Goal: Find specific page/section: Find specific page/section

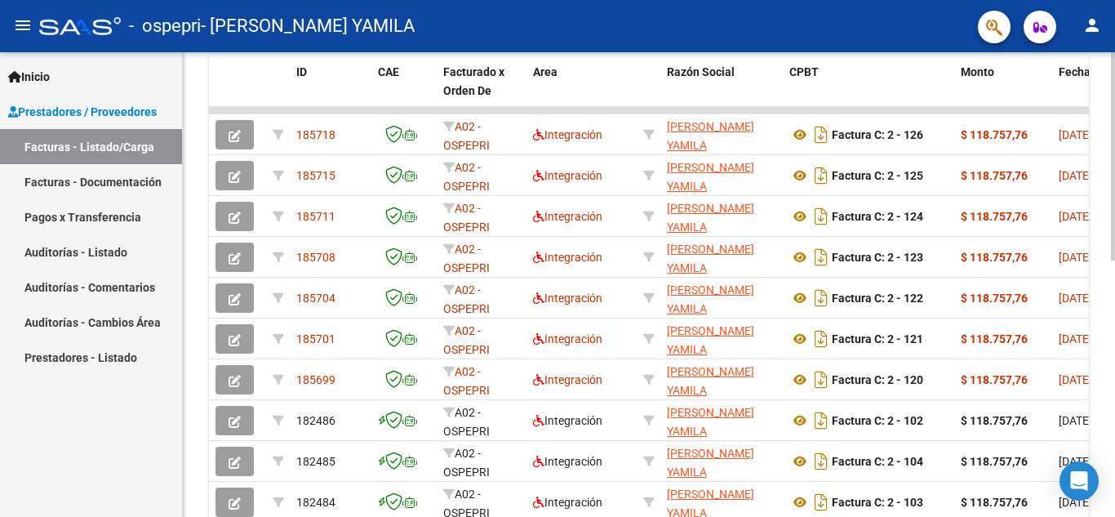
scroll to position [455, 0]
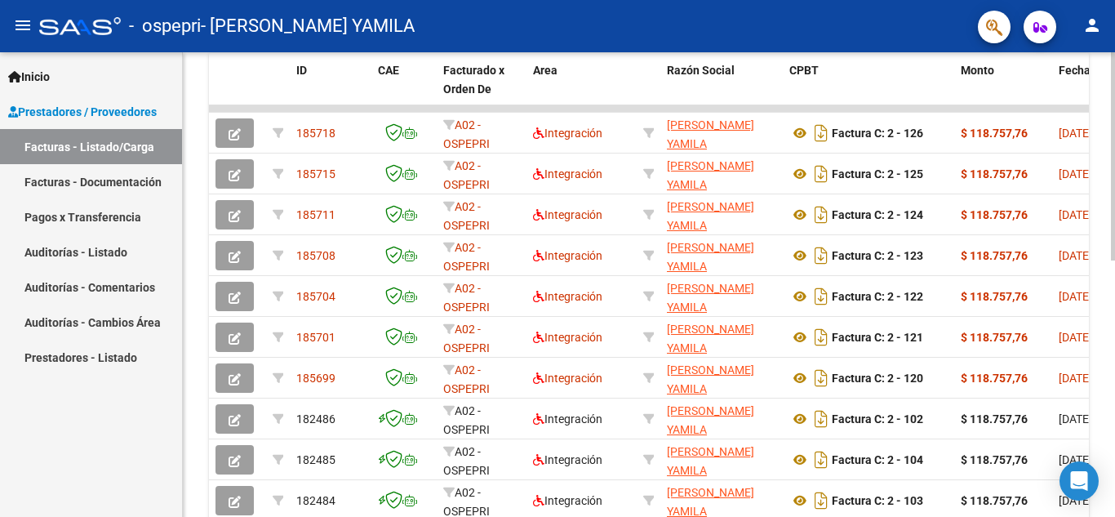
click at [1114, 344] on div at bounding box center [1113, 365] width 4 height 208
click at [45, 289] on link "Auditorías - Comentarios" at bounding box center [91, 286] width 182 height 35
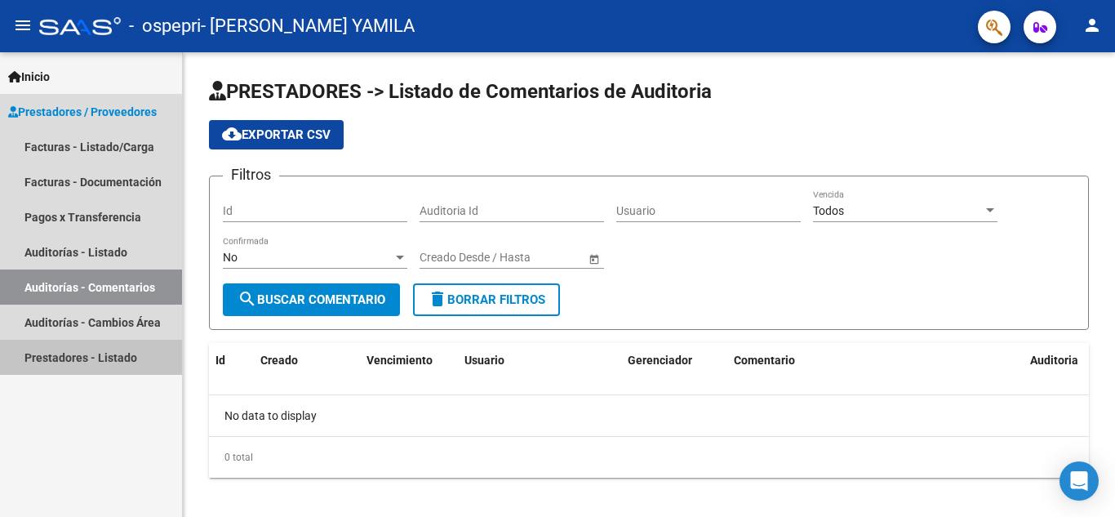
click at [55, 357] on link "Prestadores - Listado" at bounding box center [91, 356] width 182 height 35
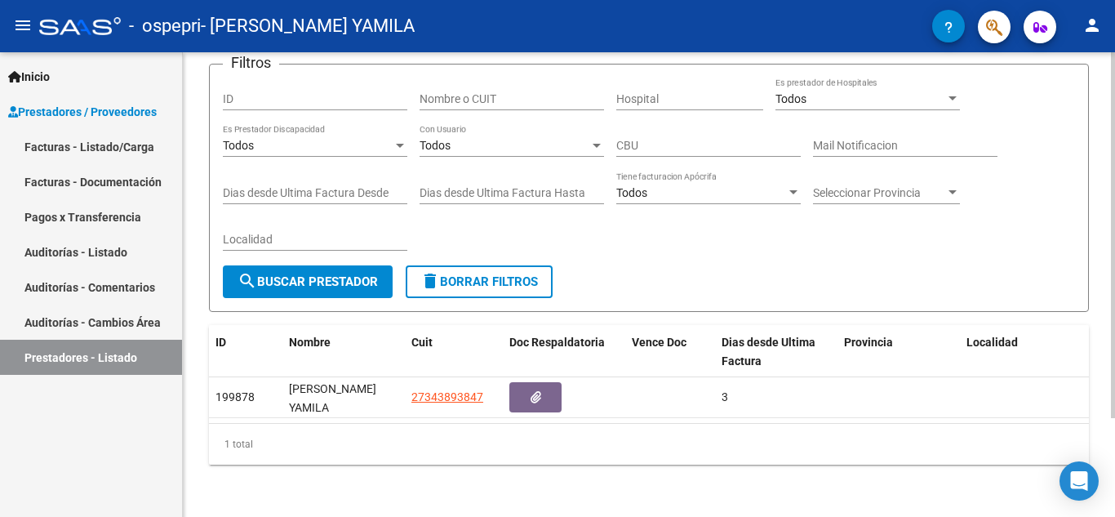
scroll to position [125, 0]
click at [1114, 315] on div at bounding box center [1113, 334] width 4 height 366
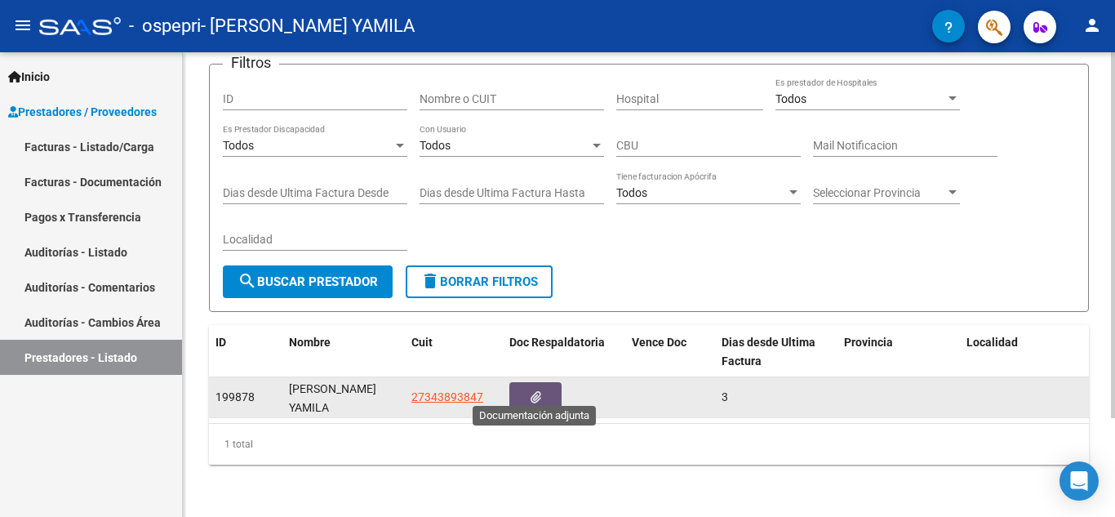
click at [535, 391] on icon "button" at bounding box center [535, 397] width 11 height 12
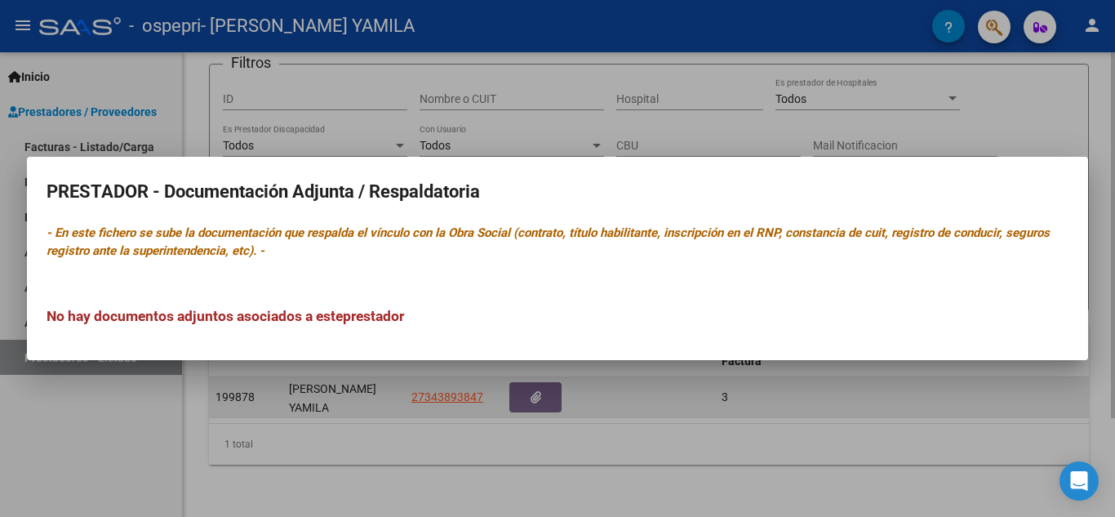
click at [535, 388] on div at bounding box center [557, 258] width 1115 height 517
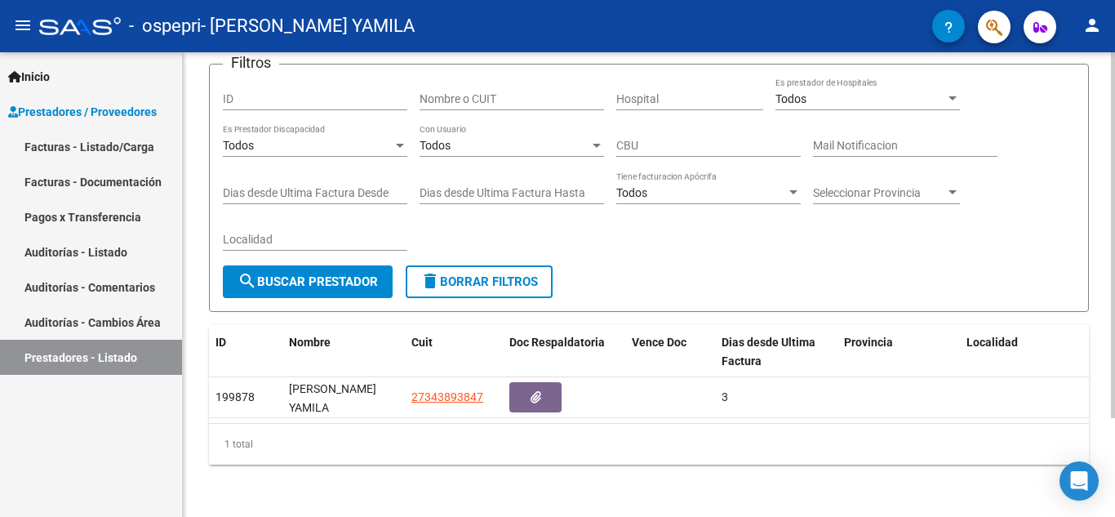
drag, startPoint x: 1108, startPoint y: 339, endPoint x: 1114, endPoint y: 259, distance: 80.2
click at [1114, 259] on div "PRESTADORES -> Listado de Prestadores / Proveedores cloud_download Exportar CSV…" at bounding box center [651, 228] width 936 height 576
click at [1090, 320] on div "PRESTADORES -> Listado de Prestadores / Proveedores cloud_download Exportar CSV…" at bounding box center [649, 228] width 932 height 576
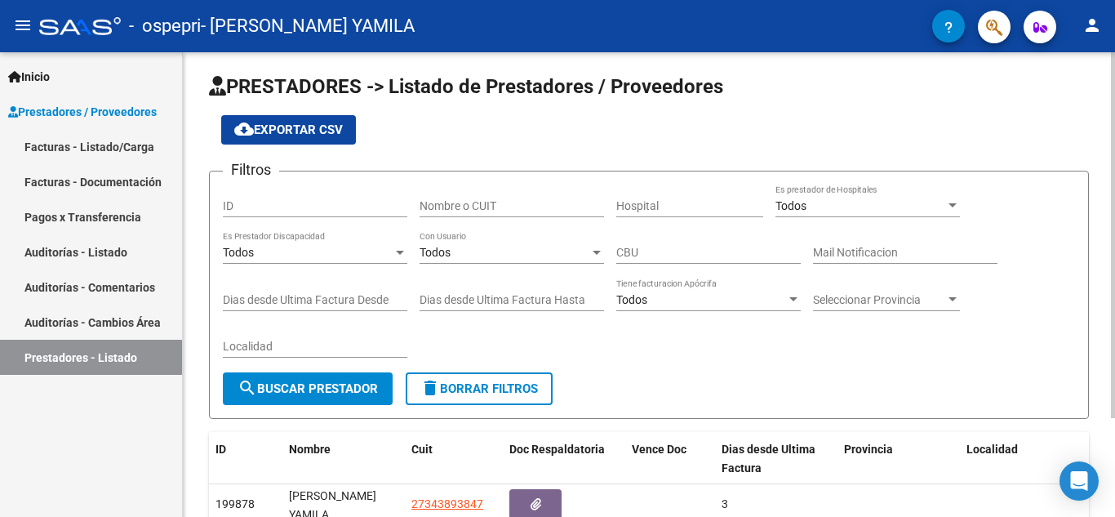
scroll to position [3, 0]
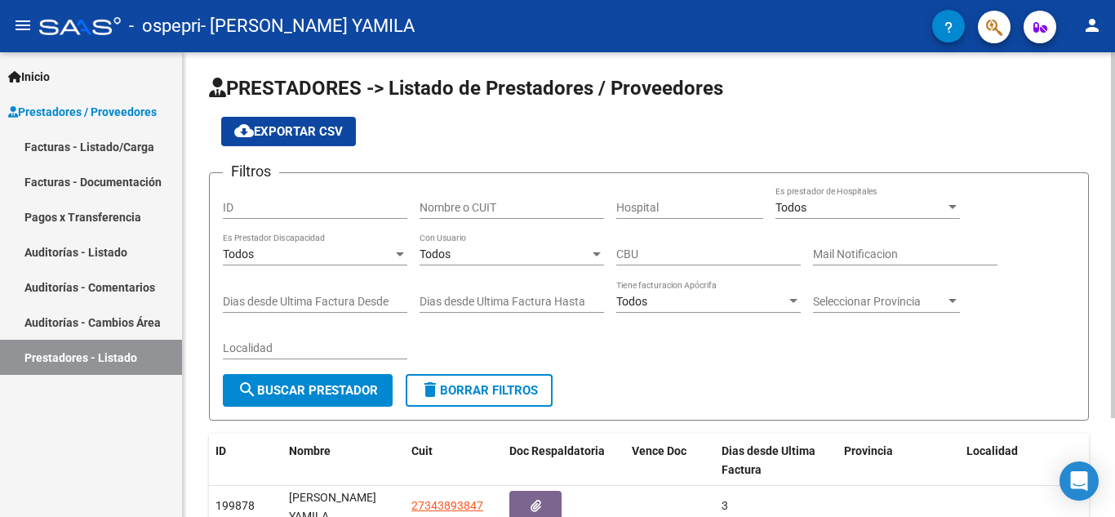
click at [1114, 241] on div at bounding box center [1113, 238] width 4 height 366
click at [283, 207] on input "ID" at bounding box center [315, 208] width 184 height 14
type input "57721287"
click at [453, 207] on input "Nombre o CUIT" at bounding box center [511, 208] width 184 height 14
type input "[PERSON_NAME]"
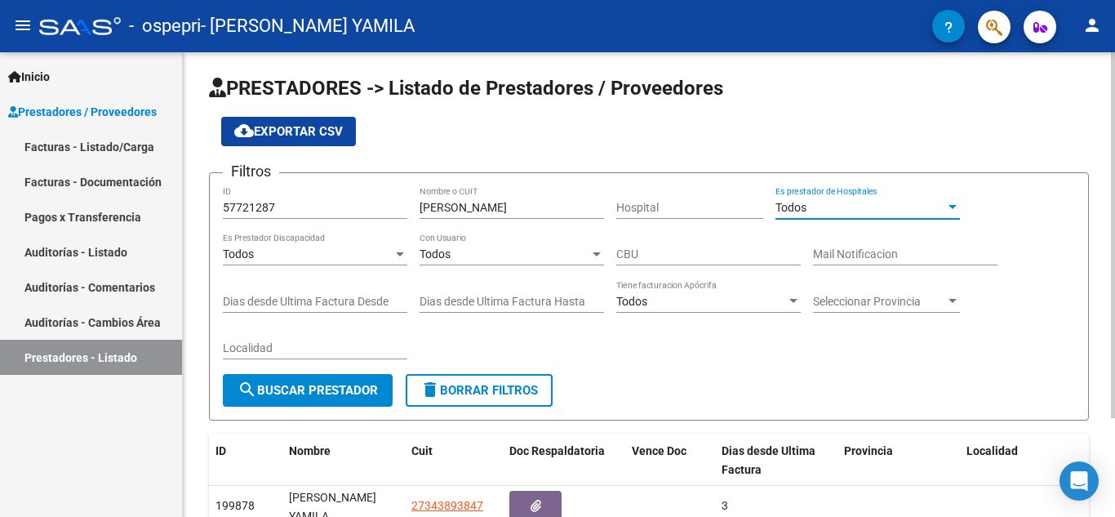
click at [841, 207] on div "Todos" at bounding box center [860, 208] width 170 height 14
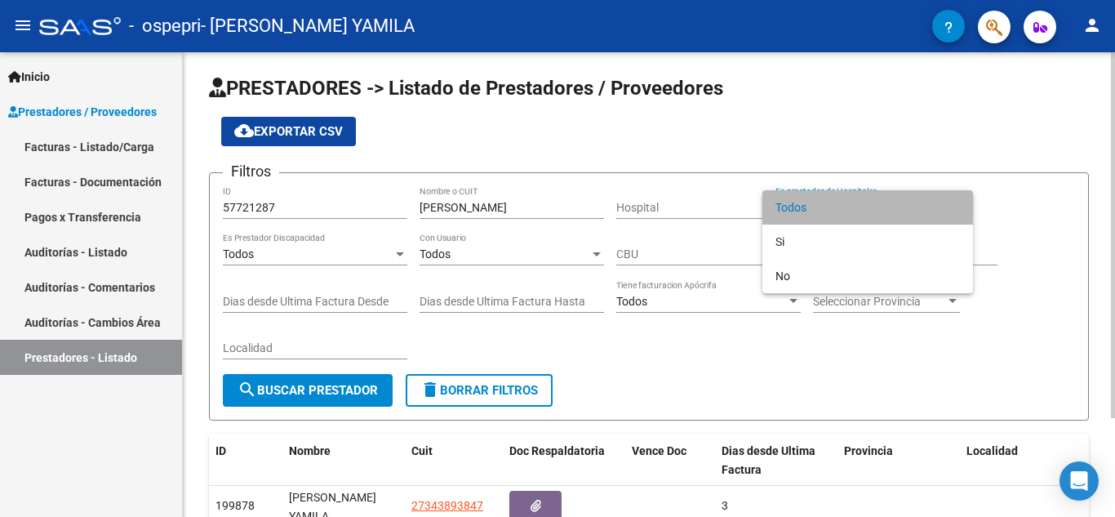
click at [841, 207] on span "Todos" at bounding box center [867, 207] width 184 height 34
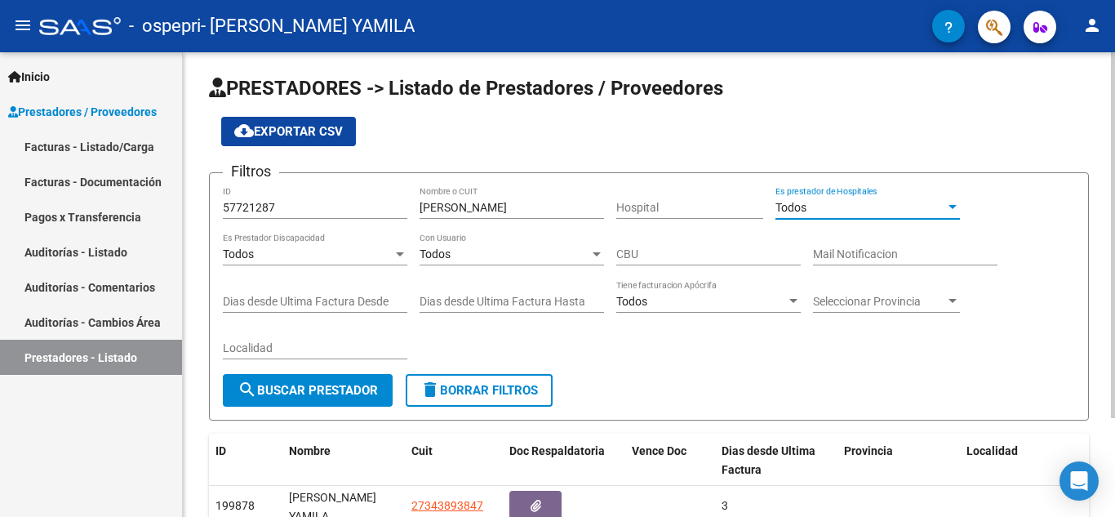
click at [841, 207] on div "Todos" at bounding box center [860, 208] width 170 height 14
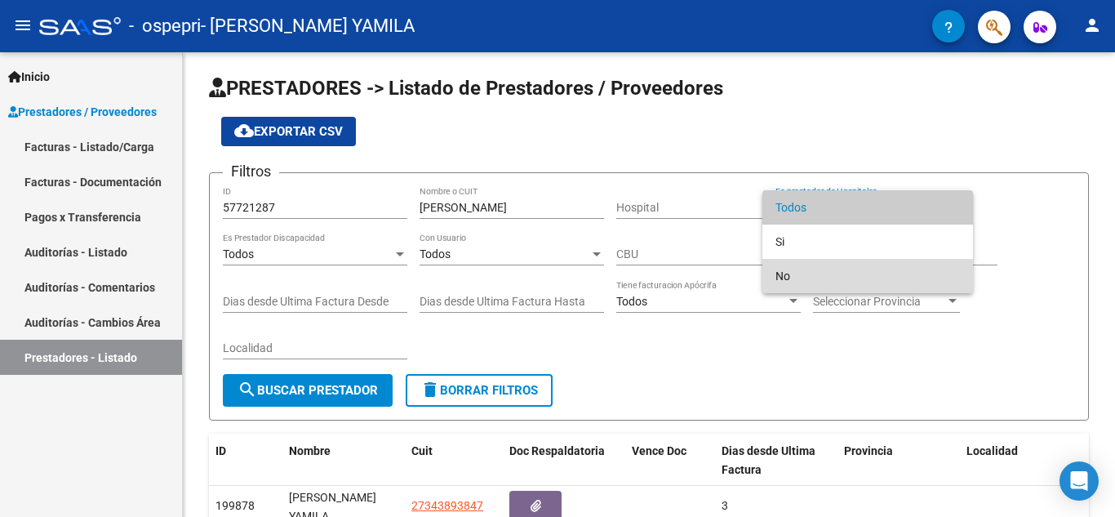
click at [827, 265] on span "No" at bounding box center [867, 276] width 184 height 34
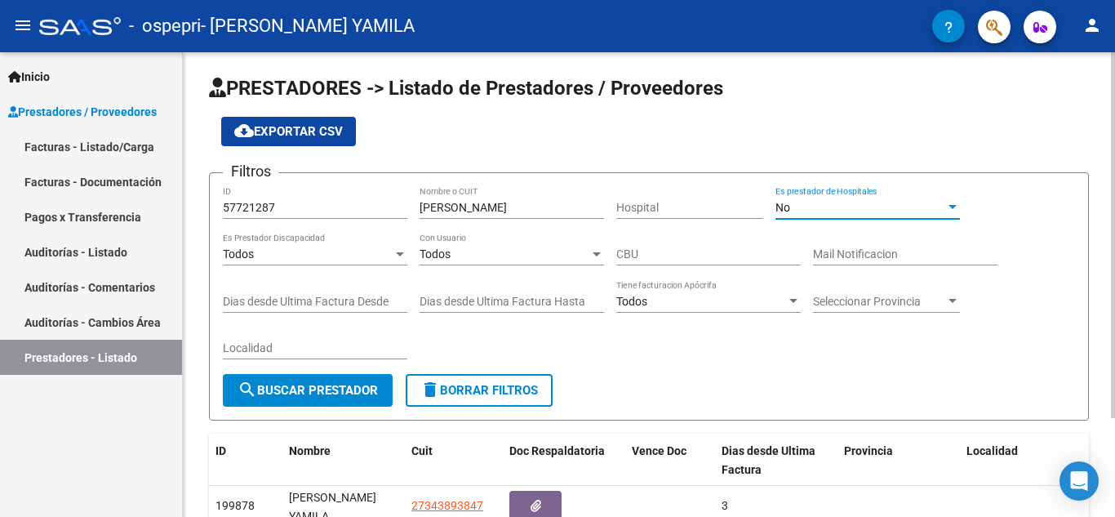
click at [323, 257] on div "Todos" at bounding box center [308, 254] width 170 height 14
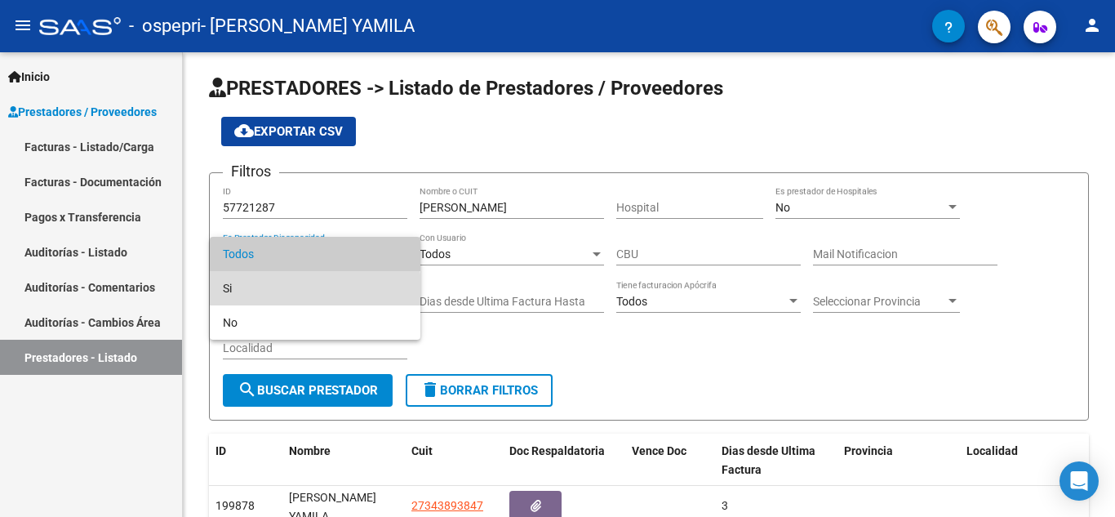
click at [301, 293] on span "Si" at bounding box center [315, 288] width 184 height 34
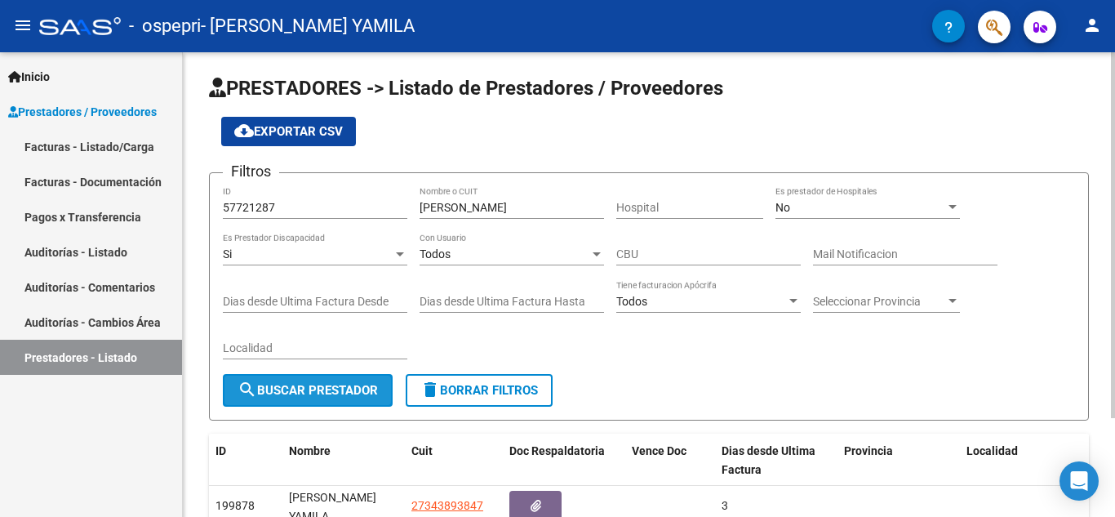
click at [276, 393] on span "search Buscar Prestador" at bounding box center [307, 390] width 140 height 15
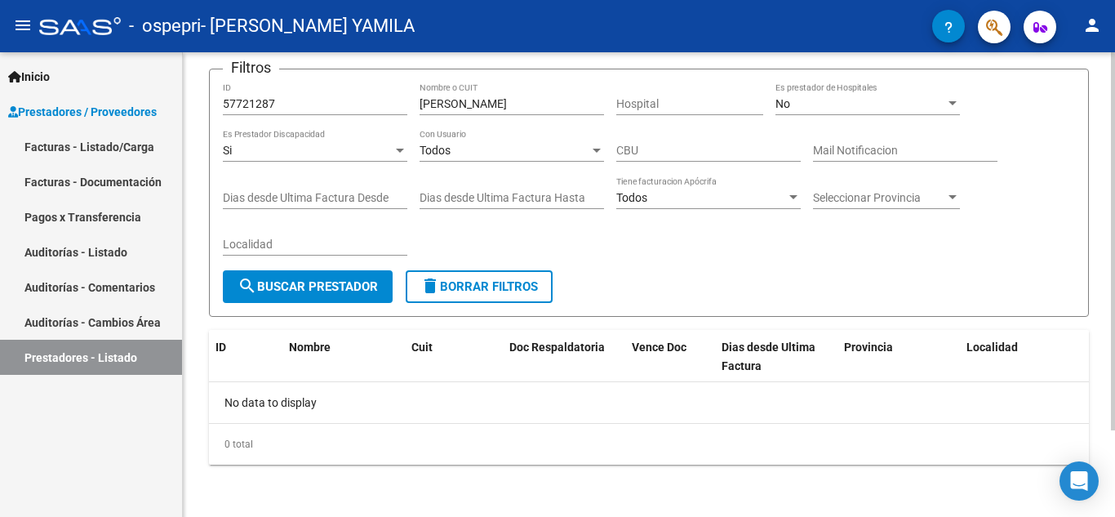
scroll to position [0, 0]
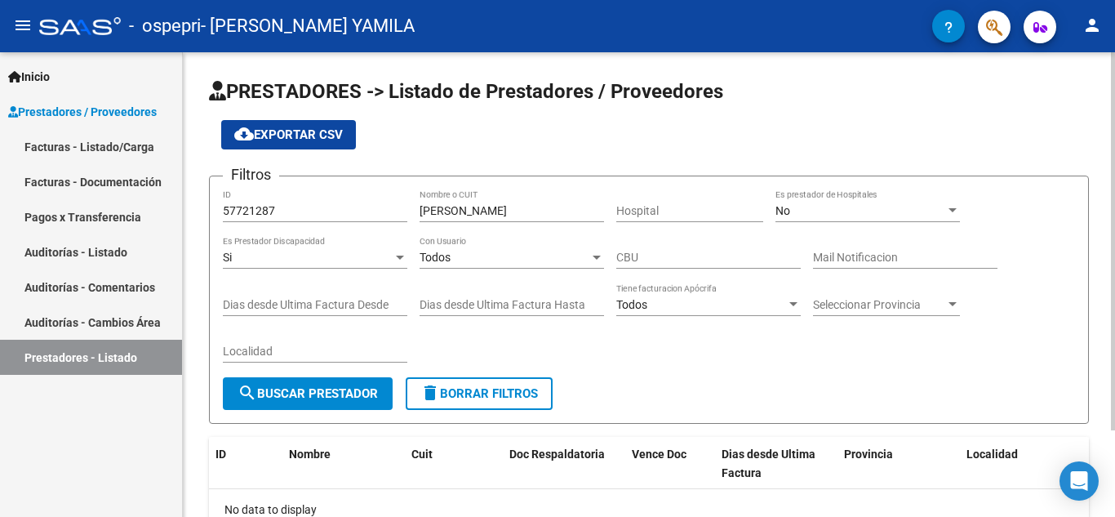
click at [1114, 229] on div at bounding box center [1113, 241] width 4 height 378
